Goal: Transaction & Acquisition: Download file/media

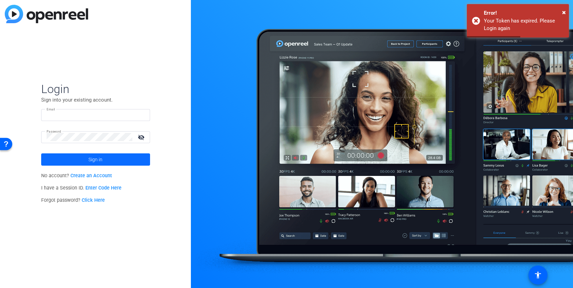
type input "kycolema@cisco.com"
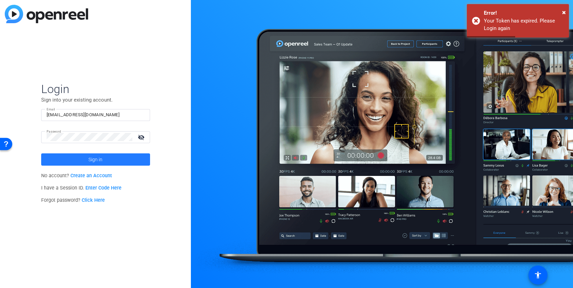
click at [102, 161] on span "Sign in" at bounding box center [96, 159] width 14 height 17
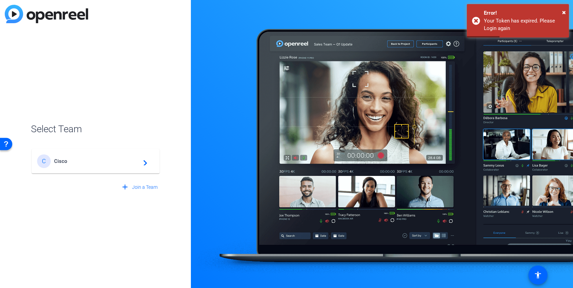
click at [102, 161] on span "Cisco" at bounding box center [96, 161] width 85 height 6
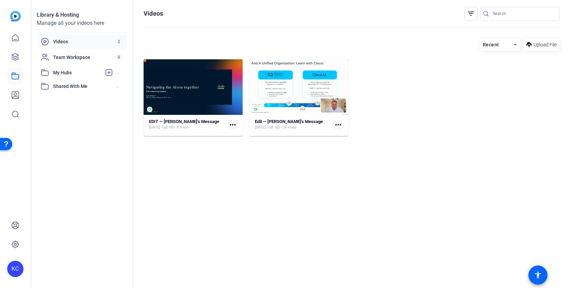
click at [235, 125] on mat-icon "more_horiz" at bounding box center [232, 124] width 9 height 9
click at [247, 135] on span "Download" at bounding box center [247, 135] width 27 height 8
